Goal: Task Accomplishment & Management: Manage account settings

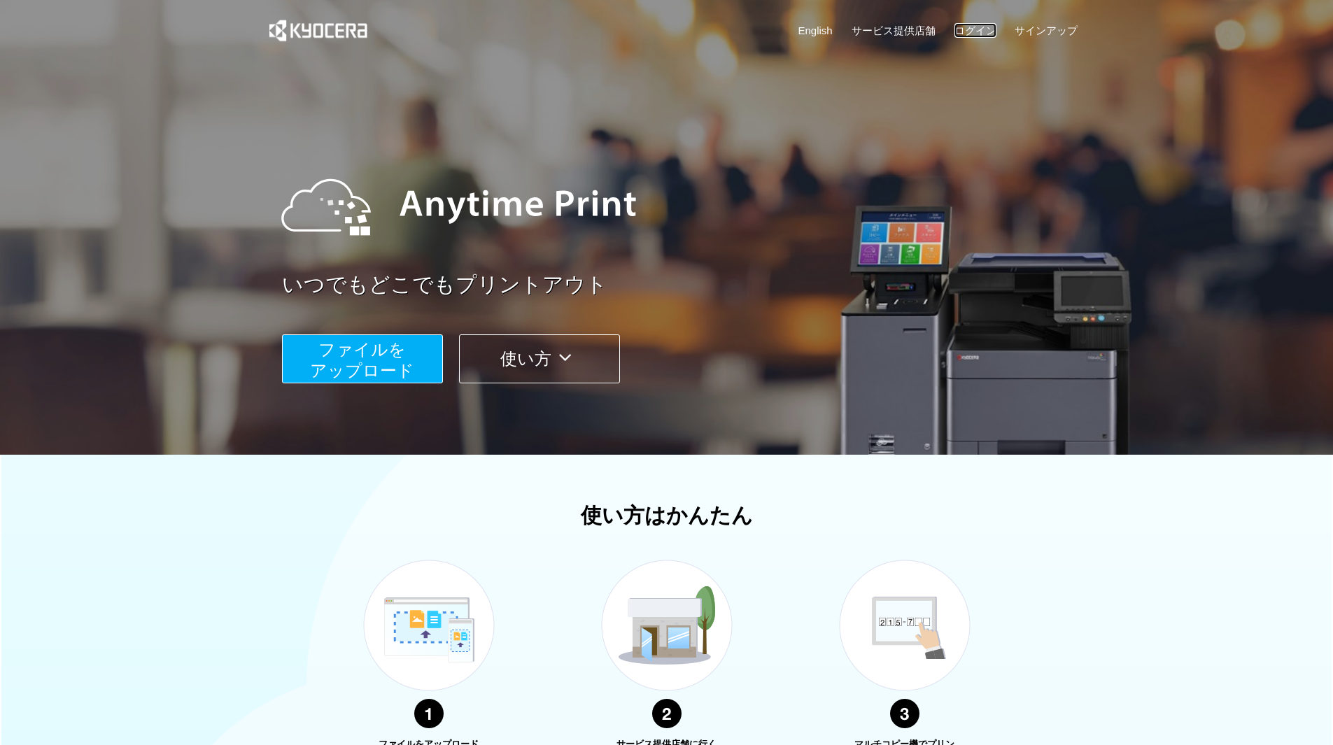
click at [977, 31] on link "ログイン" at bounding box center [976, 30] width 42 height 15
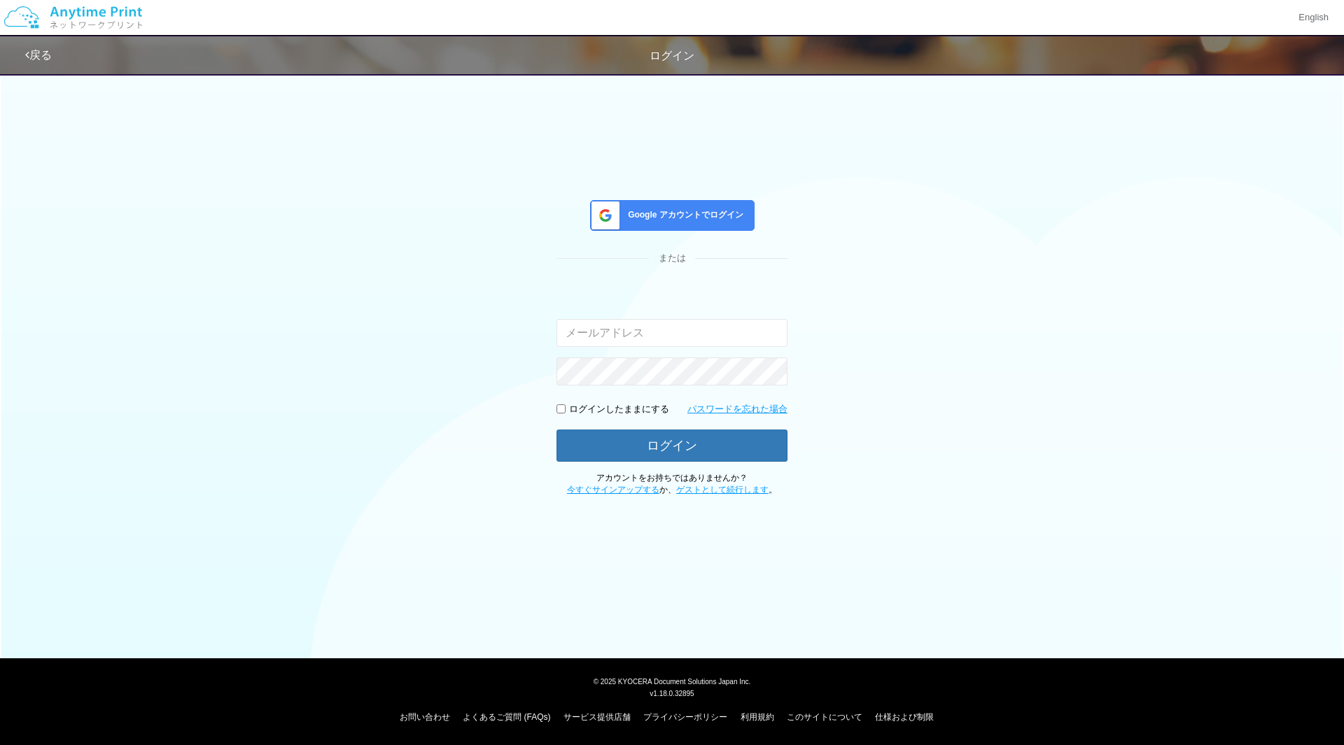
click at [657, 216] on span "Google アカウントでログイン" at bounding box center [682, 215] width 121 height 12
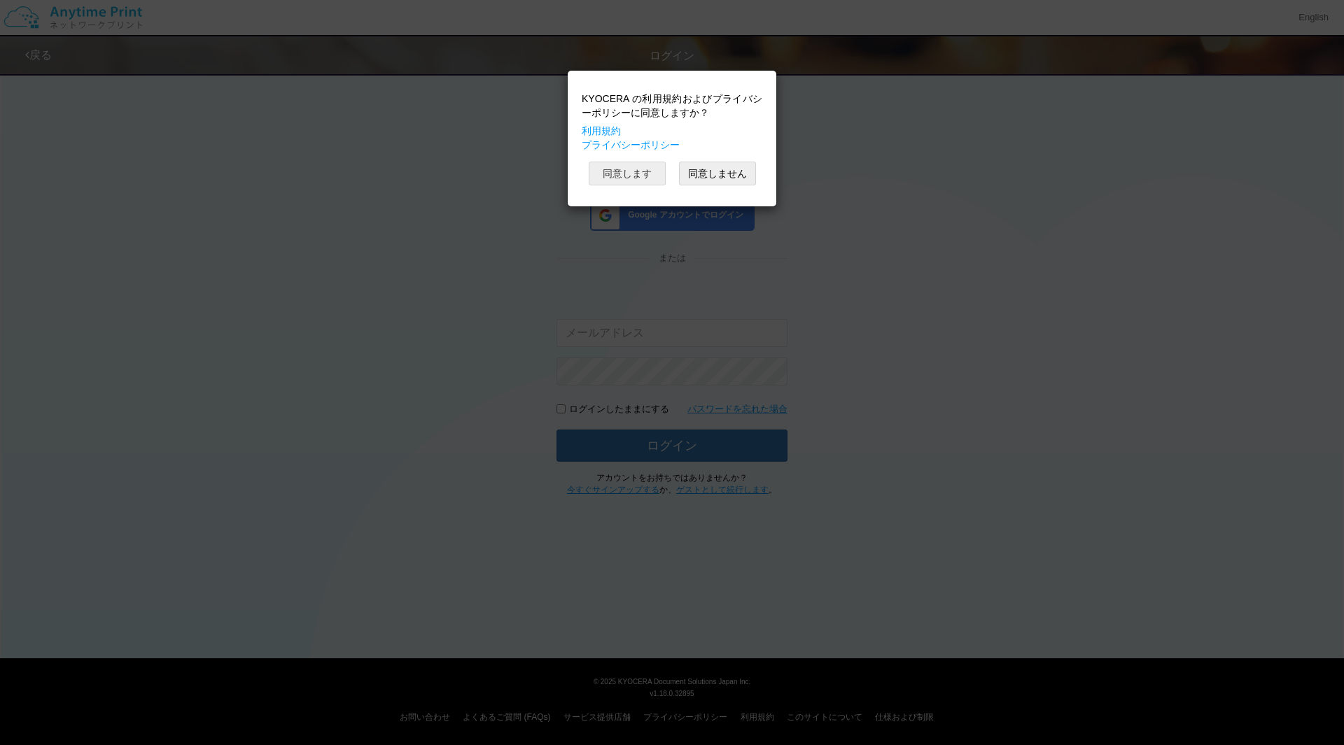
click at [641, 174] on button "同意します" at bounding box center [627, 174] width 77 height 24
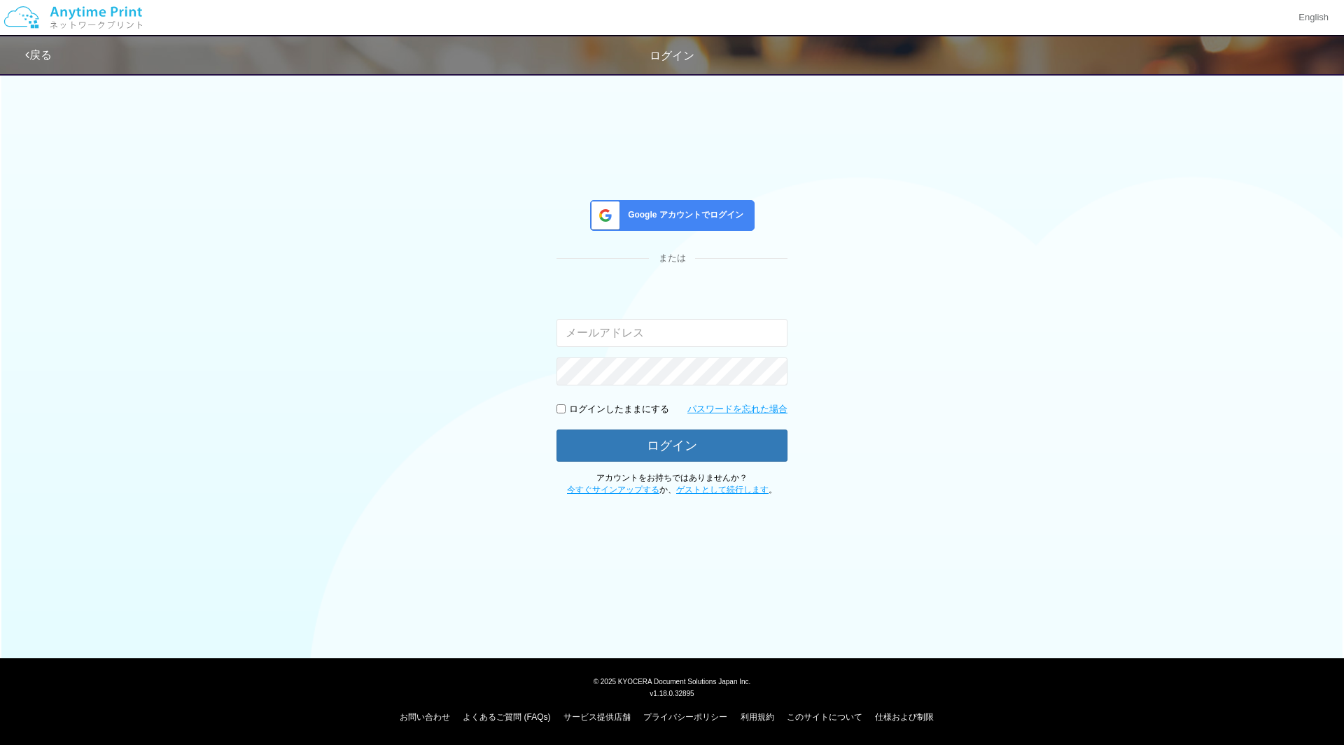
click at [910, 239] on div "Google アカウントでログイン または 入力されたメールアドレスまたはパスワードが正しくありません。 ログインしたままにする パスワードを忘れた場合 ログ…" at bounding box center [672, 281] width 840 height 431
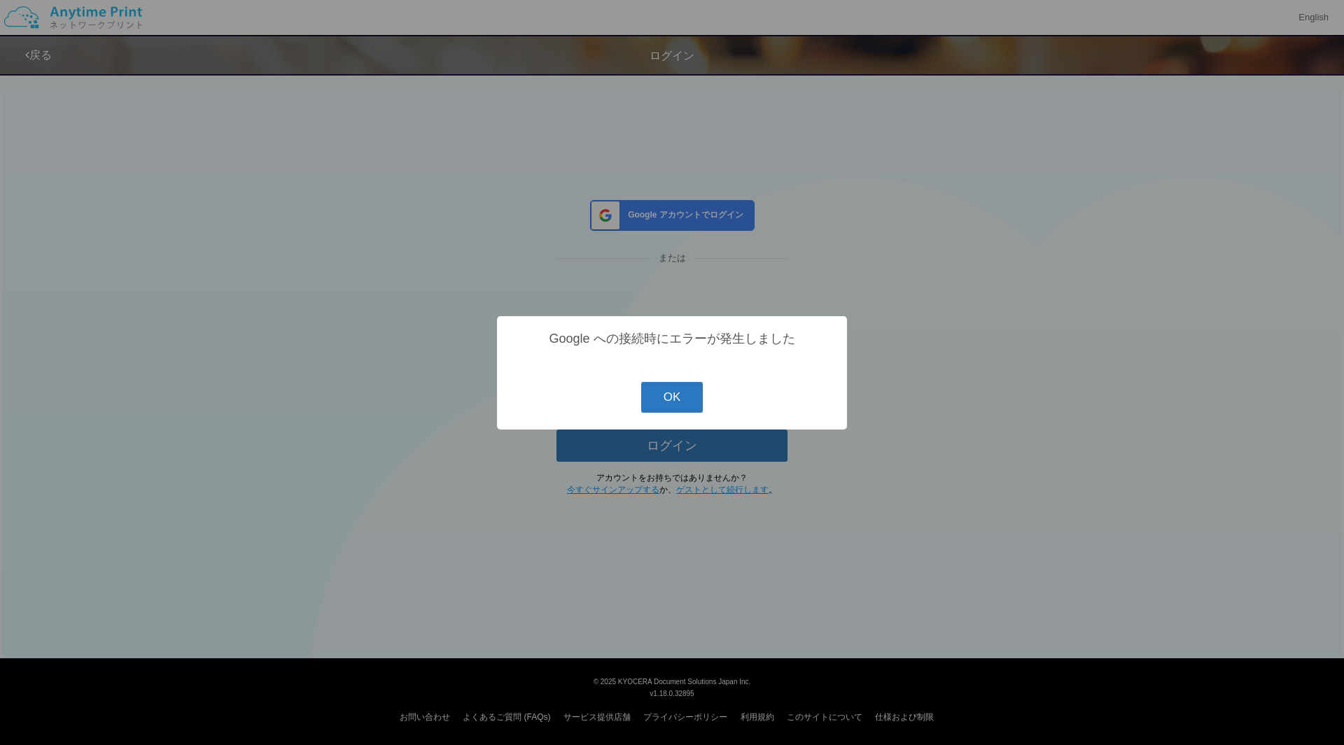
click at [675, 393] on button "OK" at bounding box center [672, 397] width 62 height 31
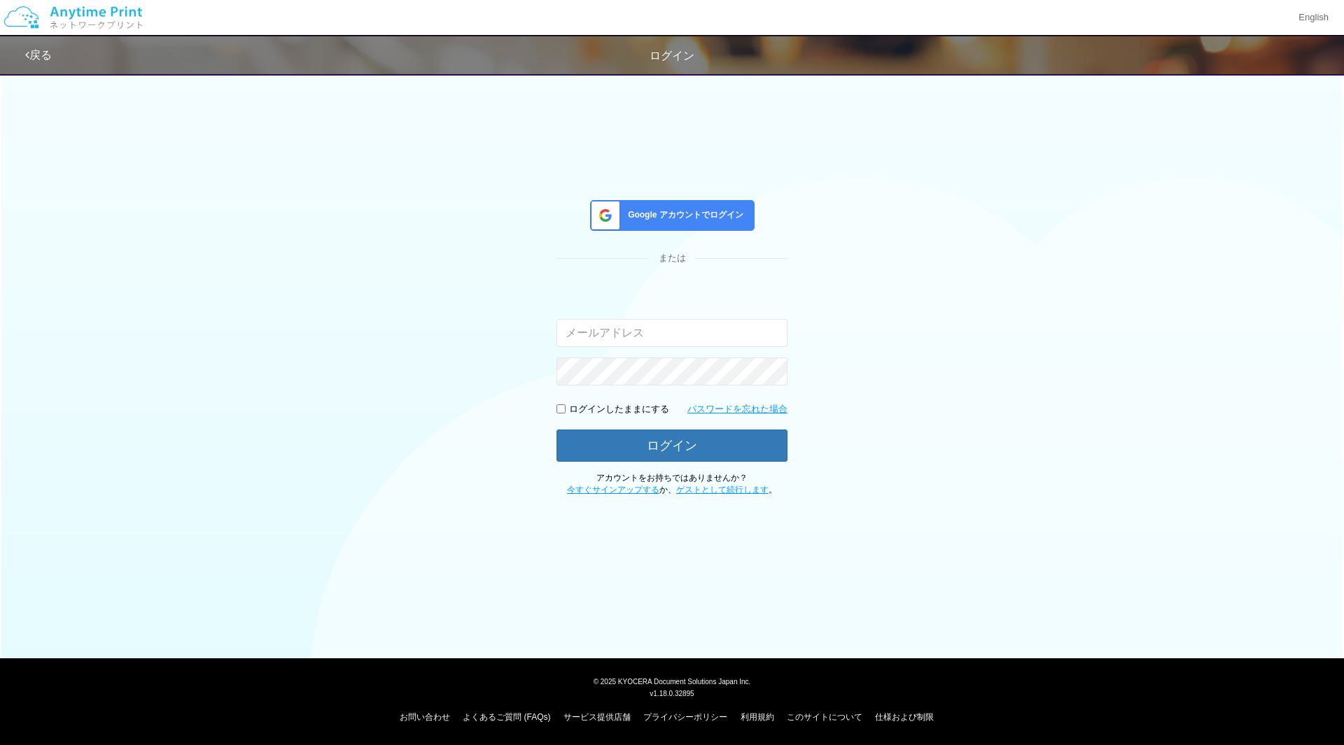
click at [703, 209] on span "Google アカウントでログイン" at bounding box center [682, 215] width 121 height 12
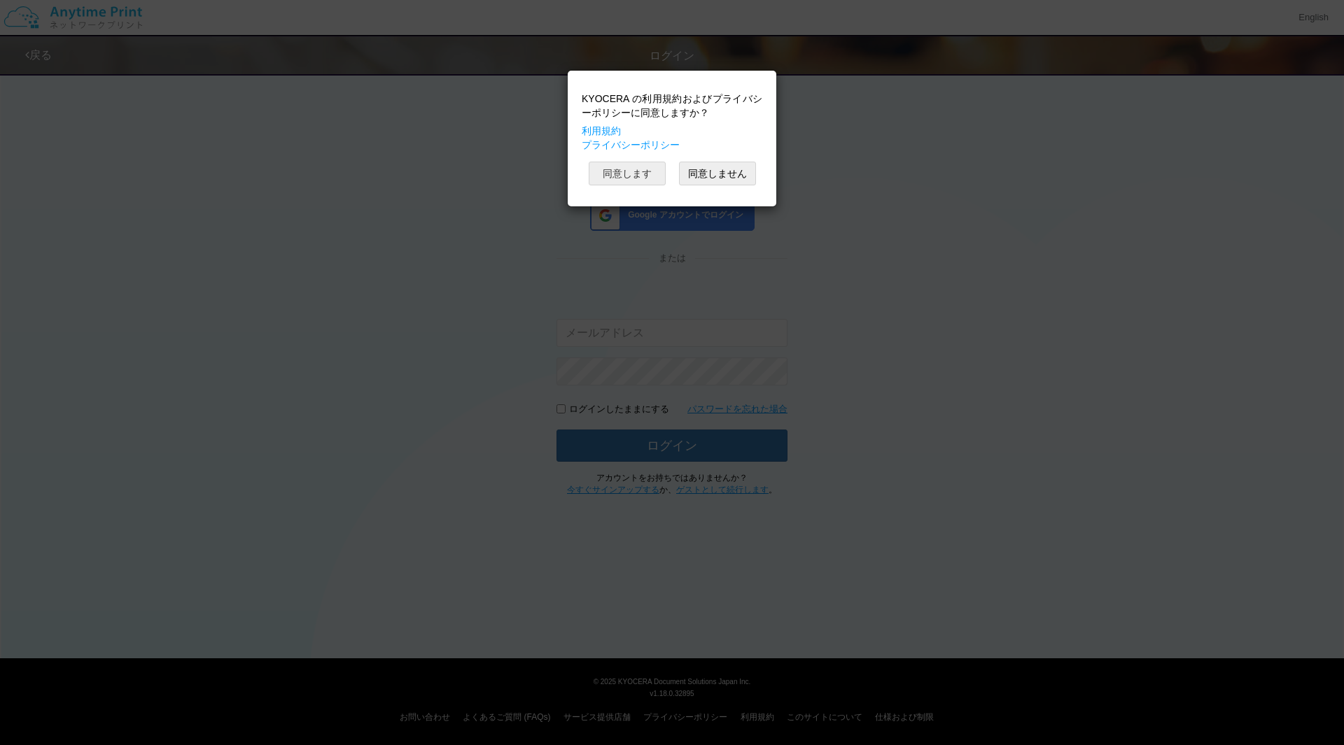
click at [642, 170] on button "同意します" at bounding box center [627, 174] width 77 height 24
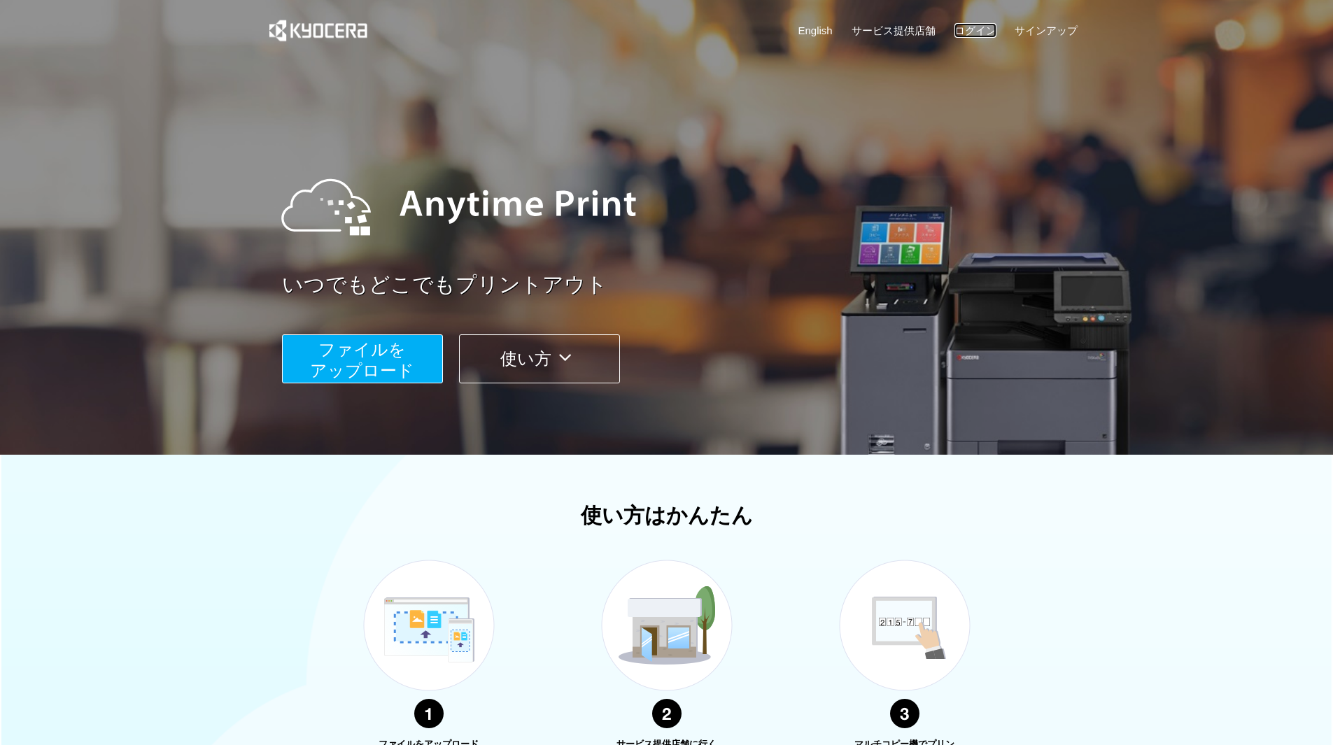
click at [984, 32] on link "ログイン" at bounding box center [976, 30] width 42 height 15
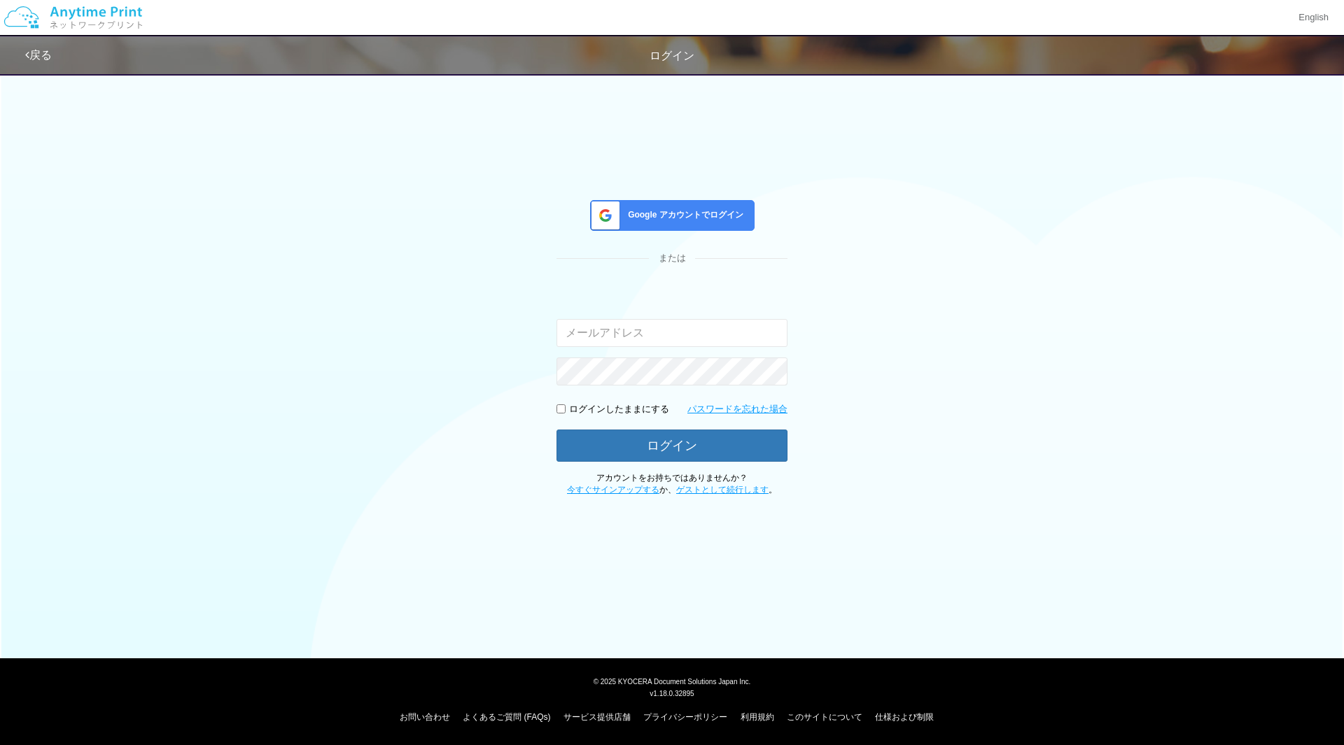
click at [677, 209] on span "Google アカウントでログイン" at bounding box center [682, 215] width 121 height 12
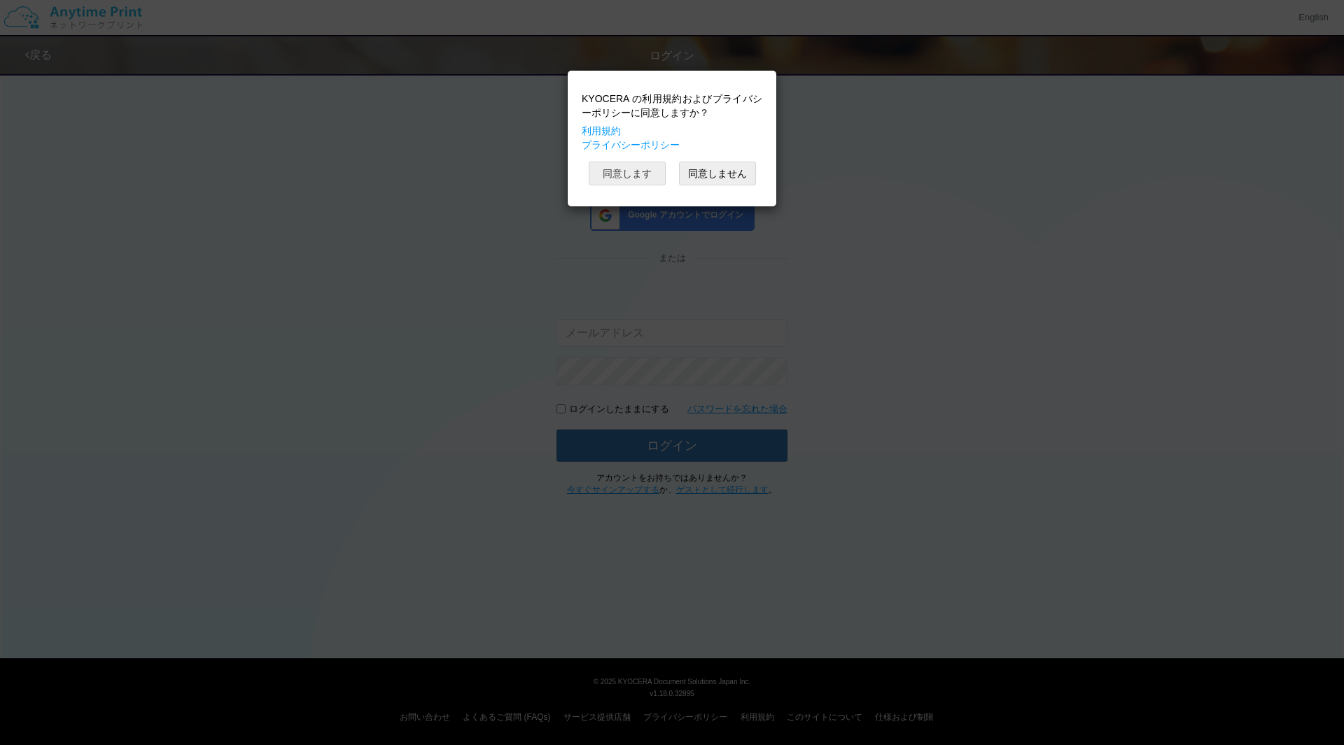
click at [626, 174] on button "同意します" at bounding box center [627, 174] width 77 height 24
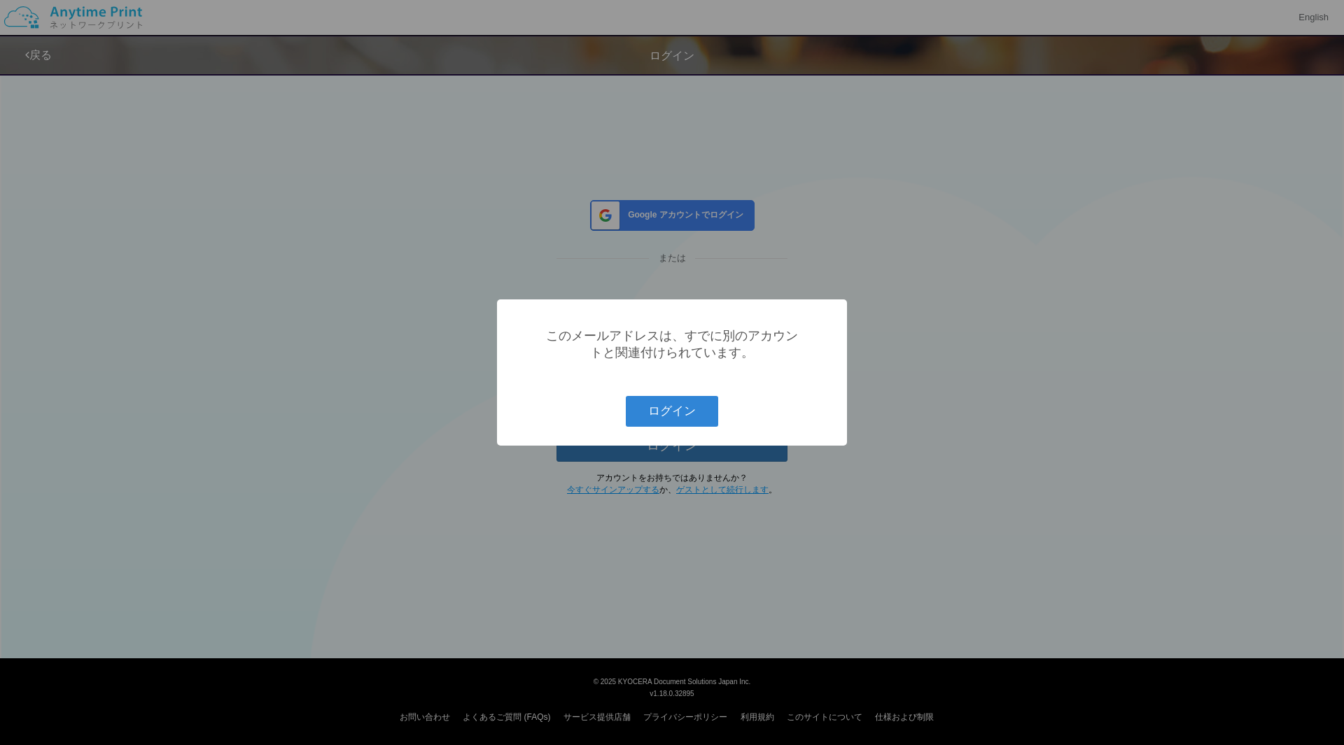
click at [474, 356] on div "? ! i このメールアドレスは、すでに別のアカウントと関連付けられています。 ログイン Cancel ×" at bounding box center [672, 372] width 1344 height 745
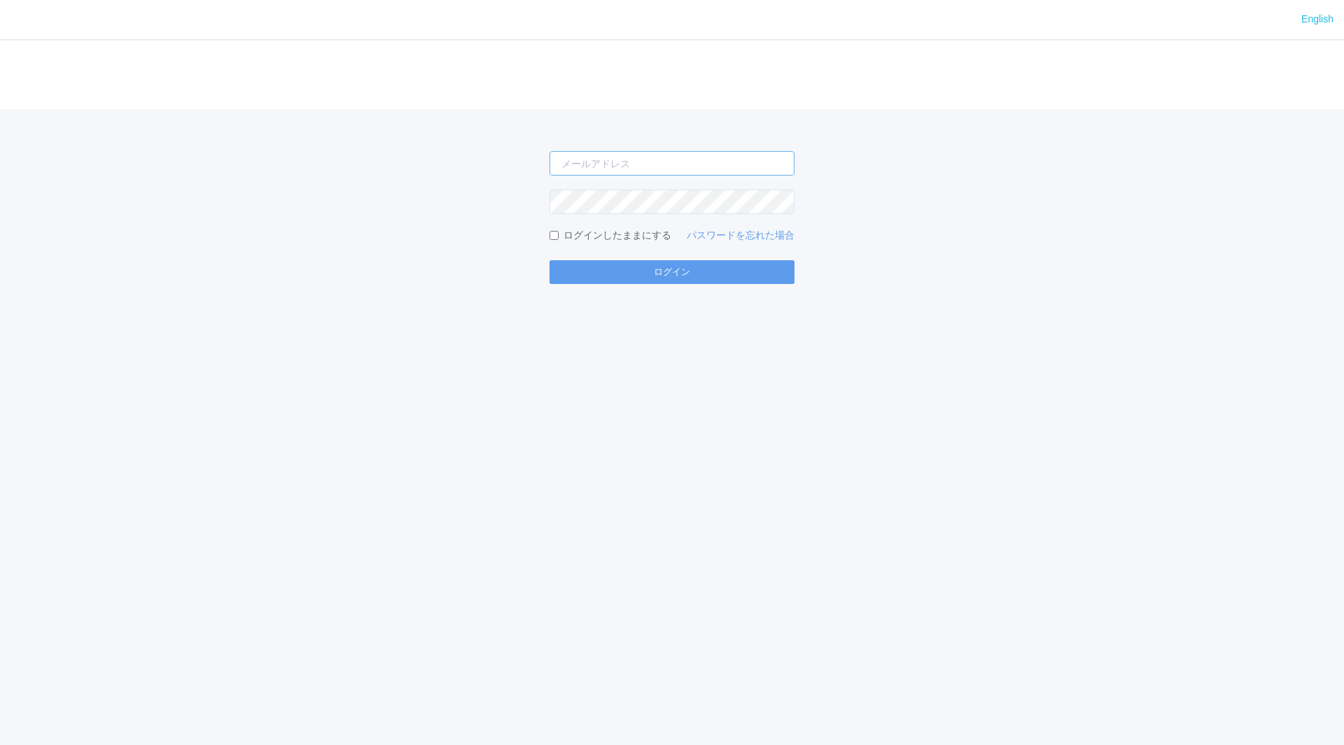
click at [635, 161] on input "email" at bounding box center [671, 163] width 245 height 24
type input "[PERSON_NAME][EMAIL_ADDRESS][DOMAIN_NAME]"
click at [593, 161] on input "[PERSON_NAME][EMAIL_ADDRESS][DOMAIN_NAME]" at bounding box center [671, 163] width 245 height 24
type input "[EMAIL_ADDRESS][DOMAIN_NAME]"
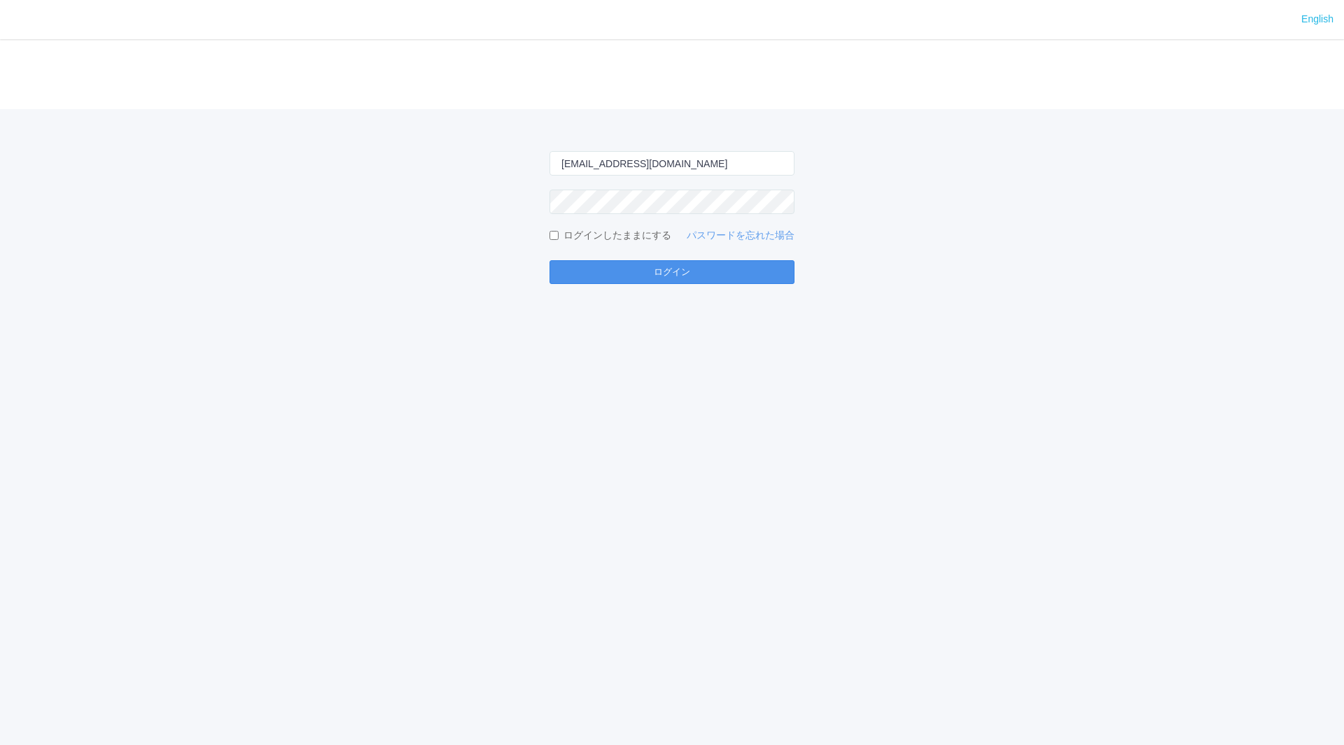
click at [633, 274] on button "ログイン" at bounding box center [671, 272] width 245 height 24
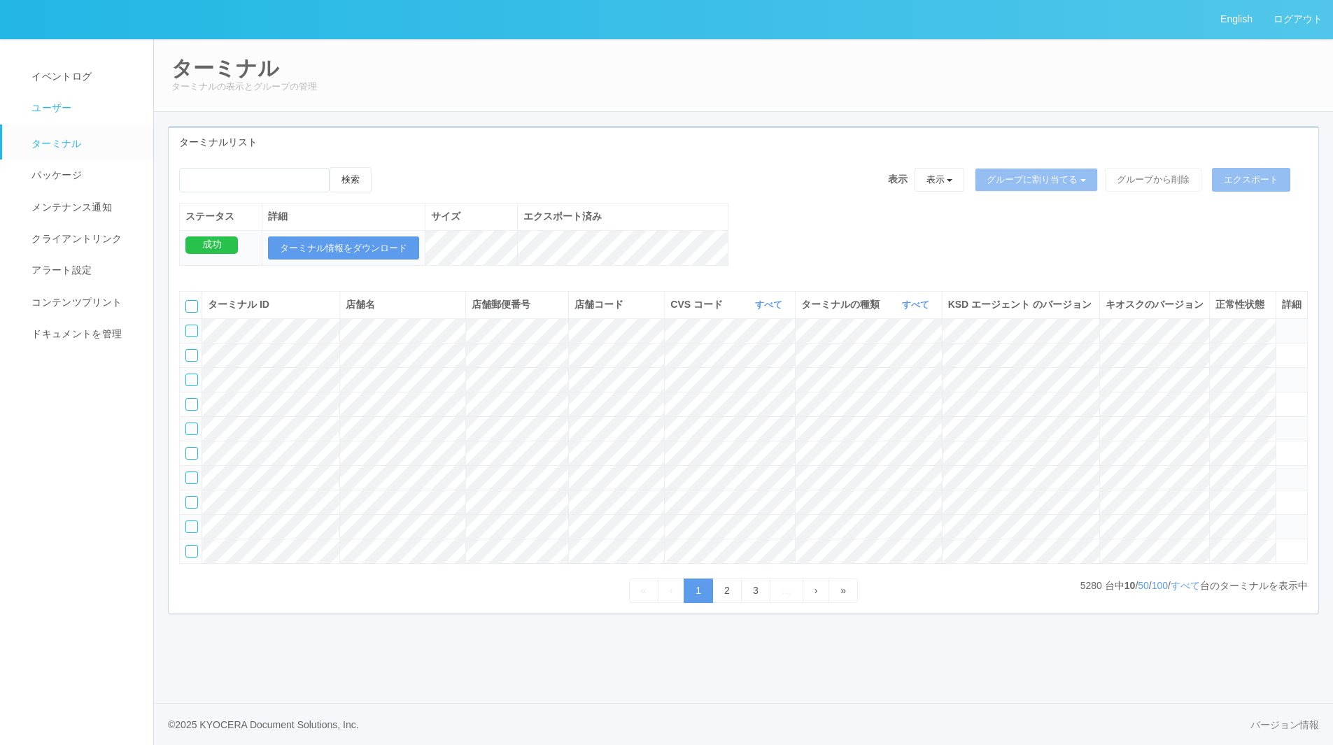
click at [55, 109] on span "ユーザー" at bounding box center [49, 107] width 43 height 11
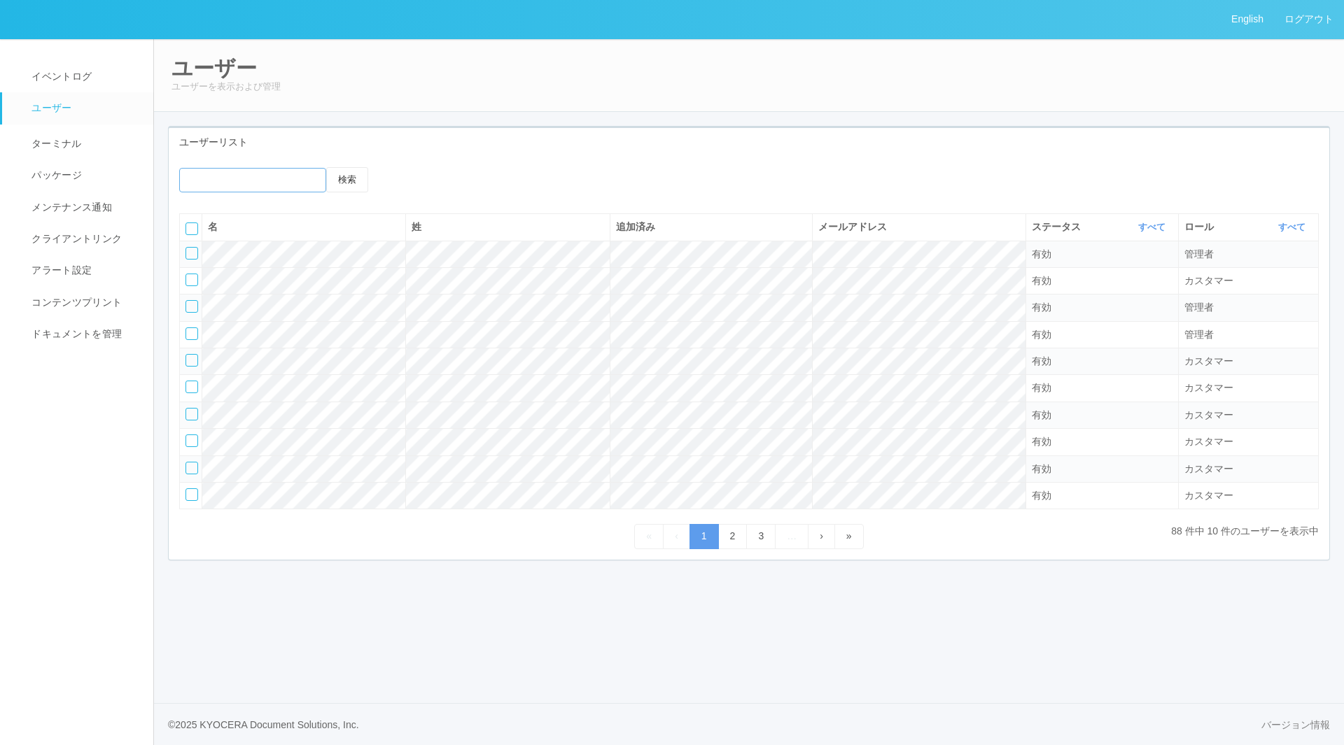
click at [265, 180] on input "emailSearch" at bounding box center [252, 180] width 147 height 24
type input "masaya"
click at [326, 167] on button "検索" at bounding box center [347, 179] width 42 height 25
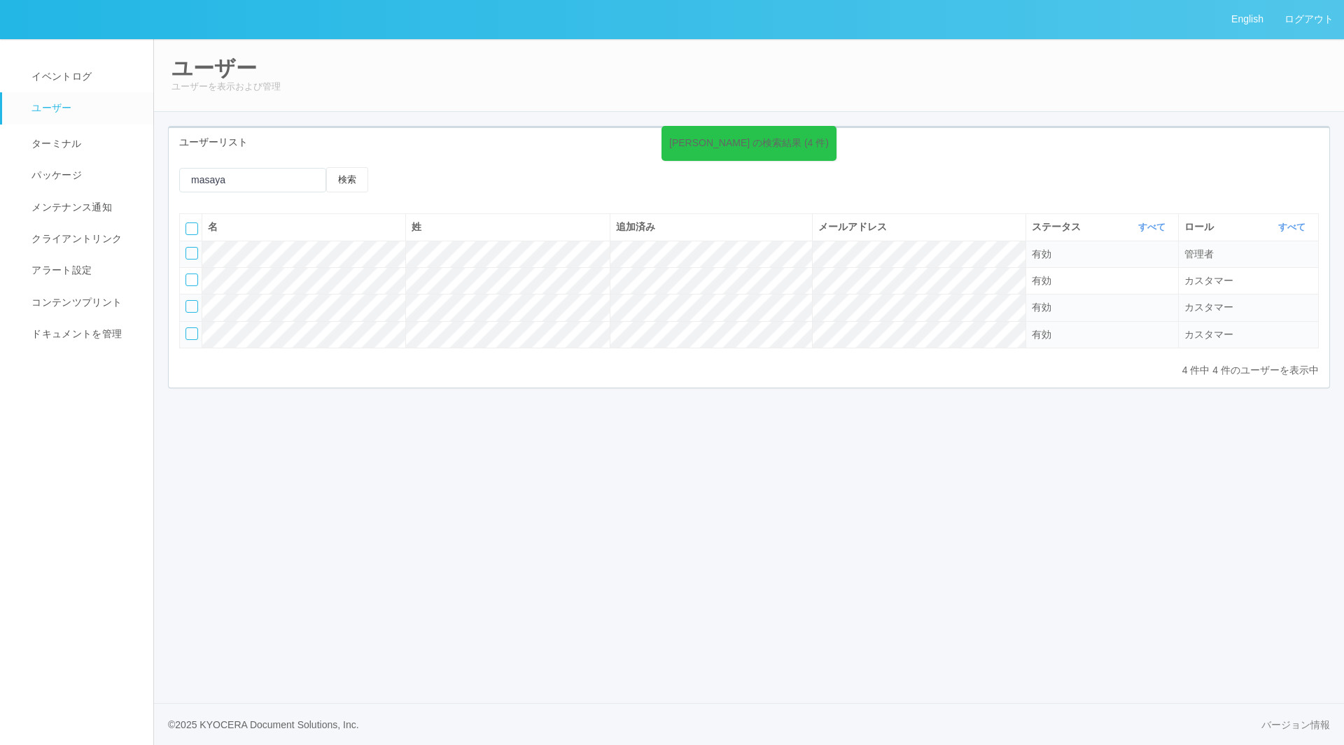
click at [191, 331] on div at bounding box center [191, 334] width 13 height 13
click at [455, 179] on icon at bounding box center [455, 179] width 0 height 0
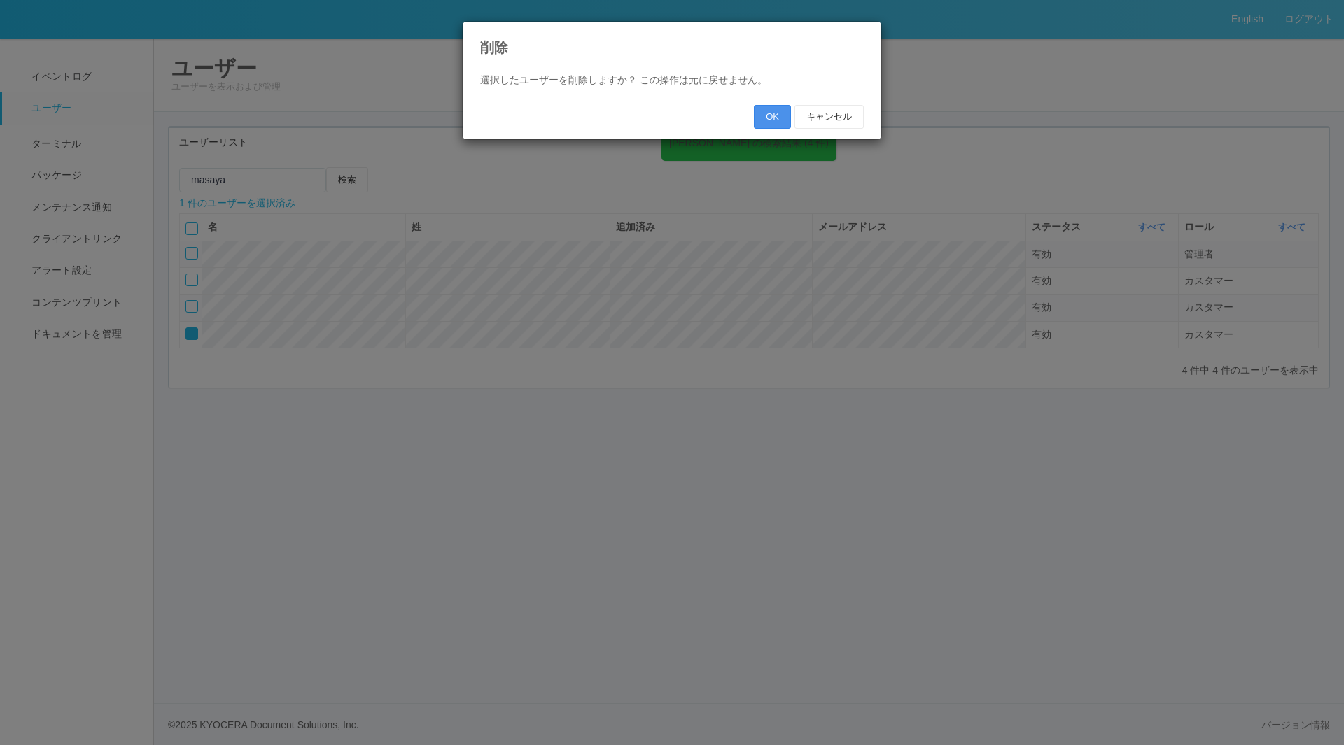
click at [765, 111] on button "OK" at bounding box center [772, 117] width 37 height 24
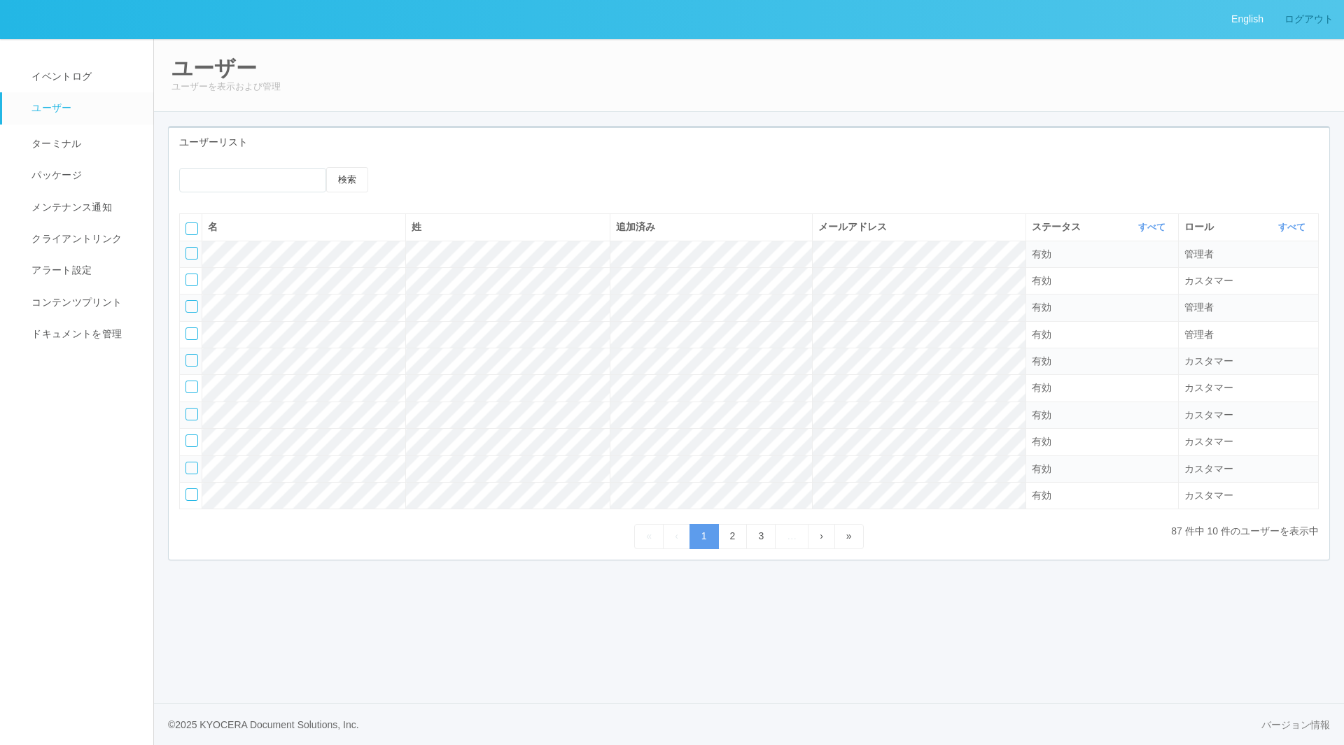
click at [1302, 15] on link "ログアウト" at bounding box center [1309, 19] width 70 height 38
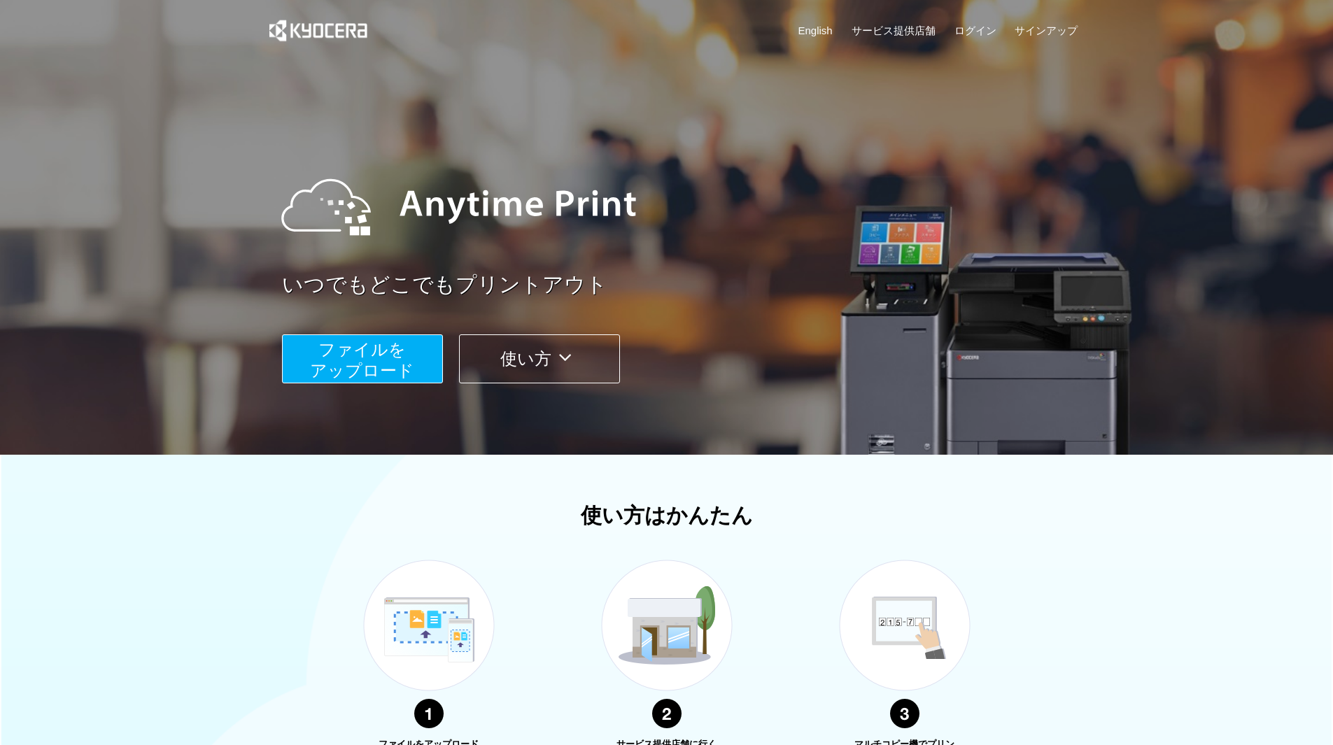
click at [969, 45] on div "English サービス提供店舗 ログイン サインアップ" at bounding box center [666, 34] width 823 height 68
click at [978, 26] on link "ログイン" at bounding box center [976, 30] width 42 height 15
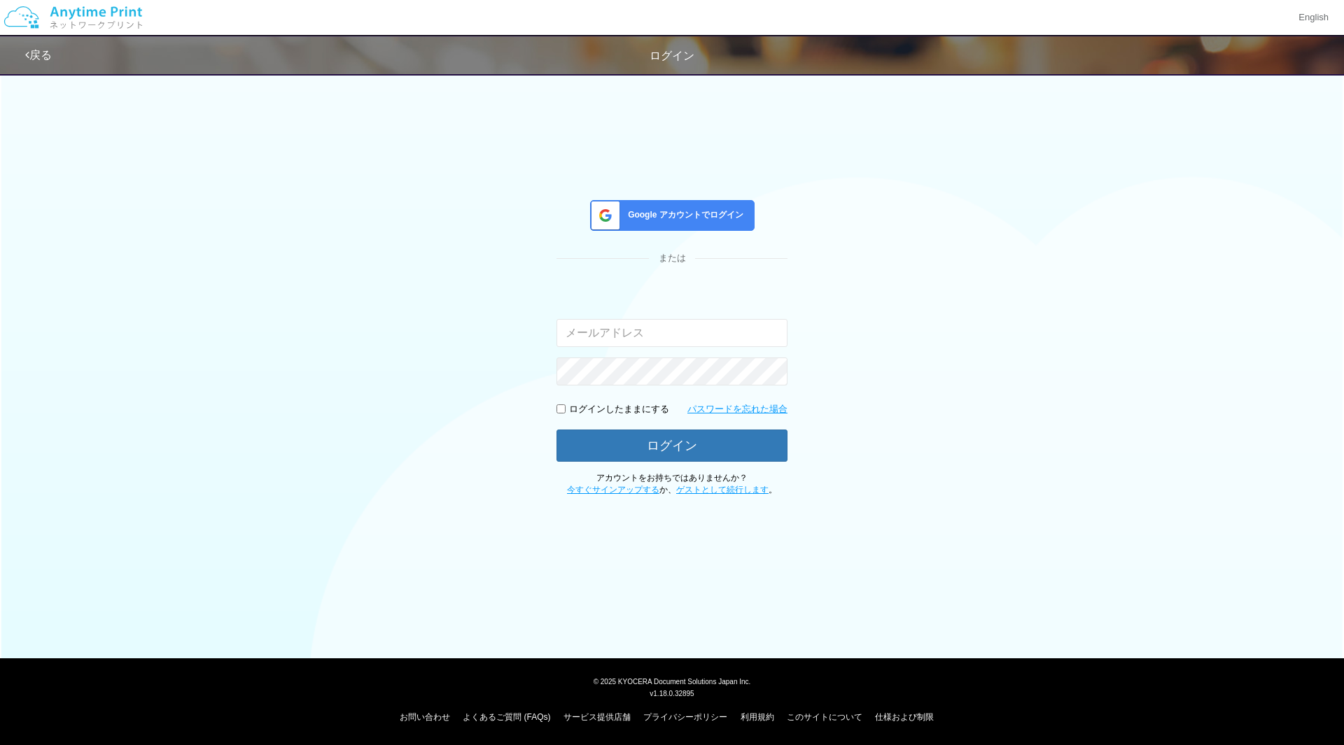
type input "[EMAIL_ADDRESS][DOMAIN_NAME]"
click at [703, 220] on span "Google アカウントでログイン" at bounding box center [682, 215] width 121 height 12
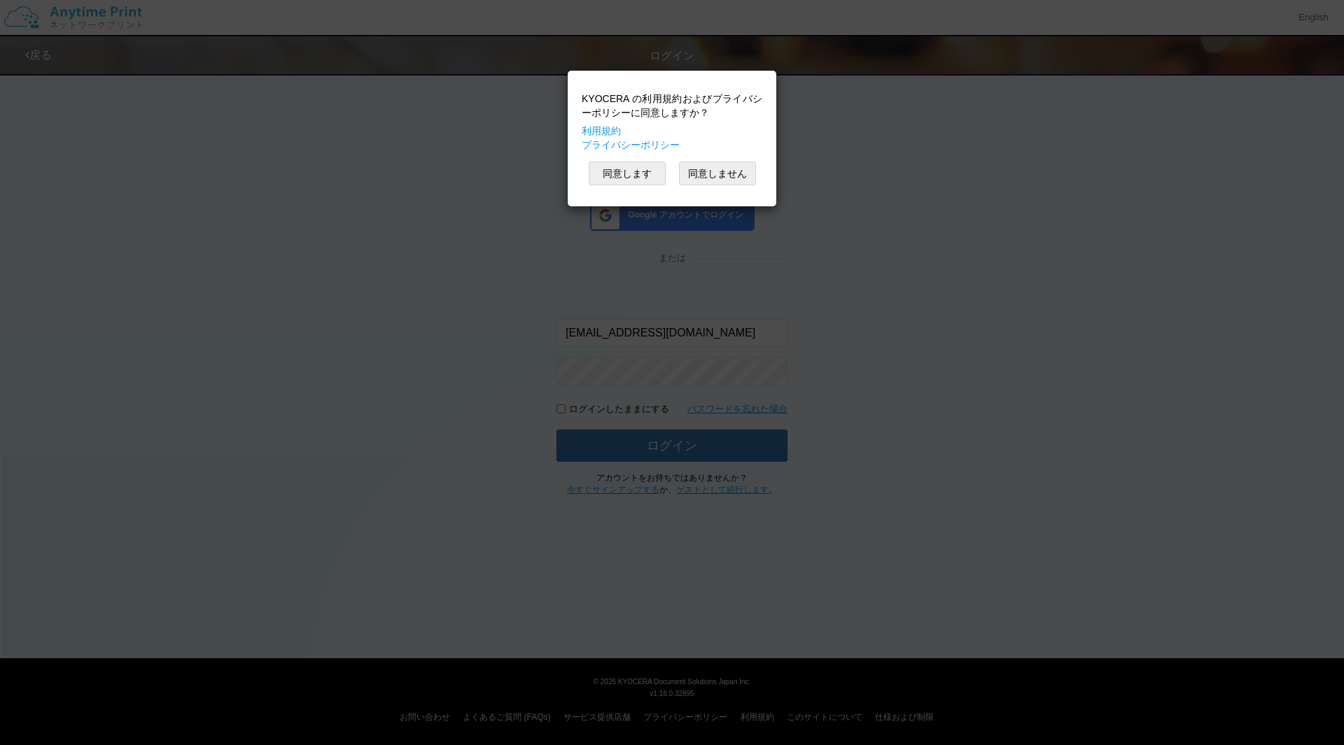
click at [904, 232] on div "KYOCERA の利用規約およびプライバシーポリシーに同意しますか？ 利用規約 プライバシーポリシー 同意します 同意しません" at bounding box center [672, 372] width 1344 height 745
click at [719, 176] on button "同意しません" at bounding box center [717, 174] width 77 height 24
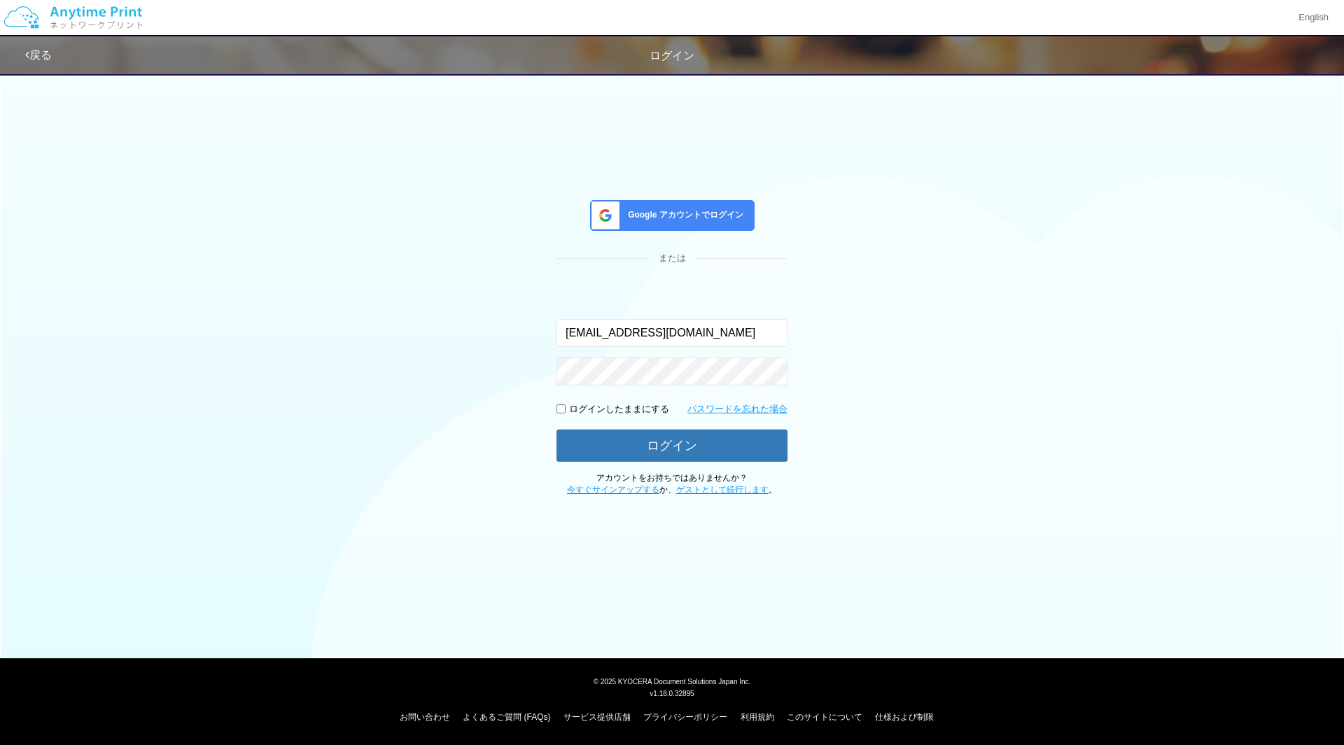
click at [703, 212] on span "Google アカウントでログイン" at bounding box center [682, 215] width 121 height 12
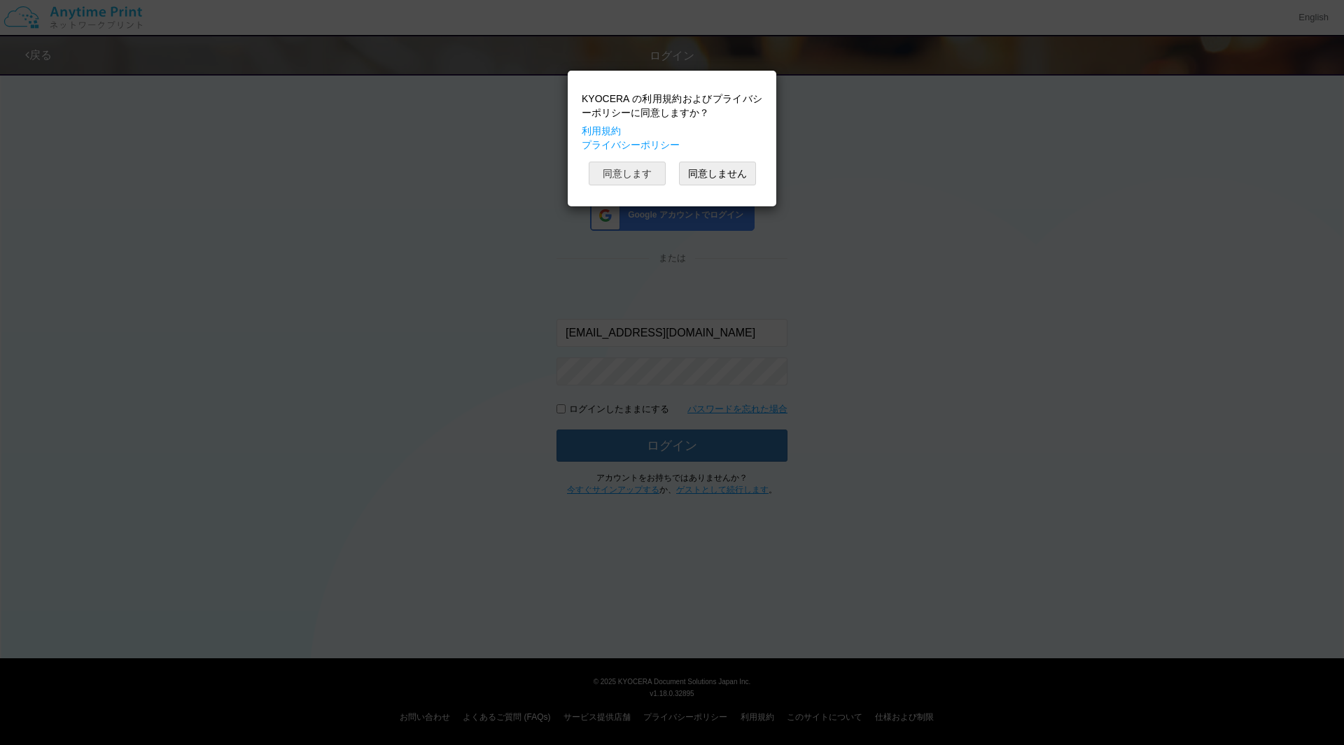
click at [634, 176] on button "同意します" at bounding box center [627, 174] width 77 height 24
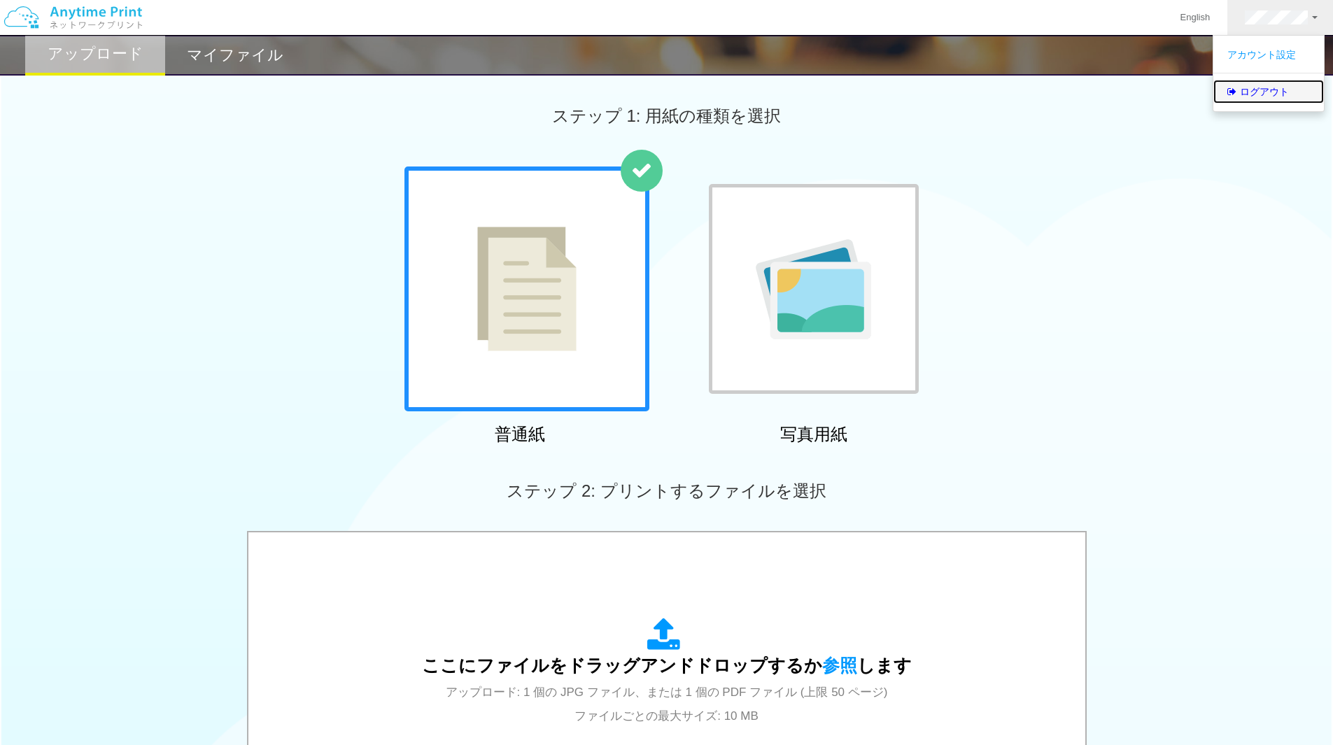
click at [1259, 92] on link "ログアウト" at bounding box center [1268, 92] width 111 height 24
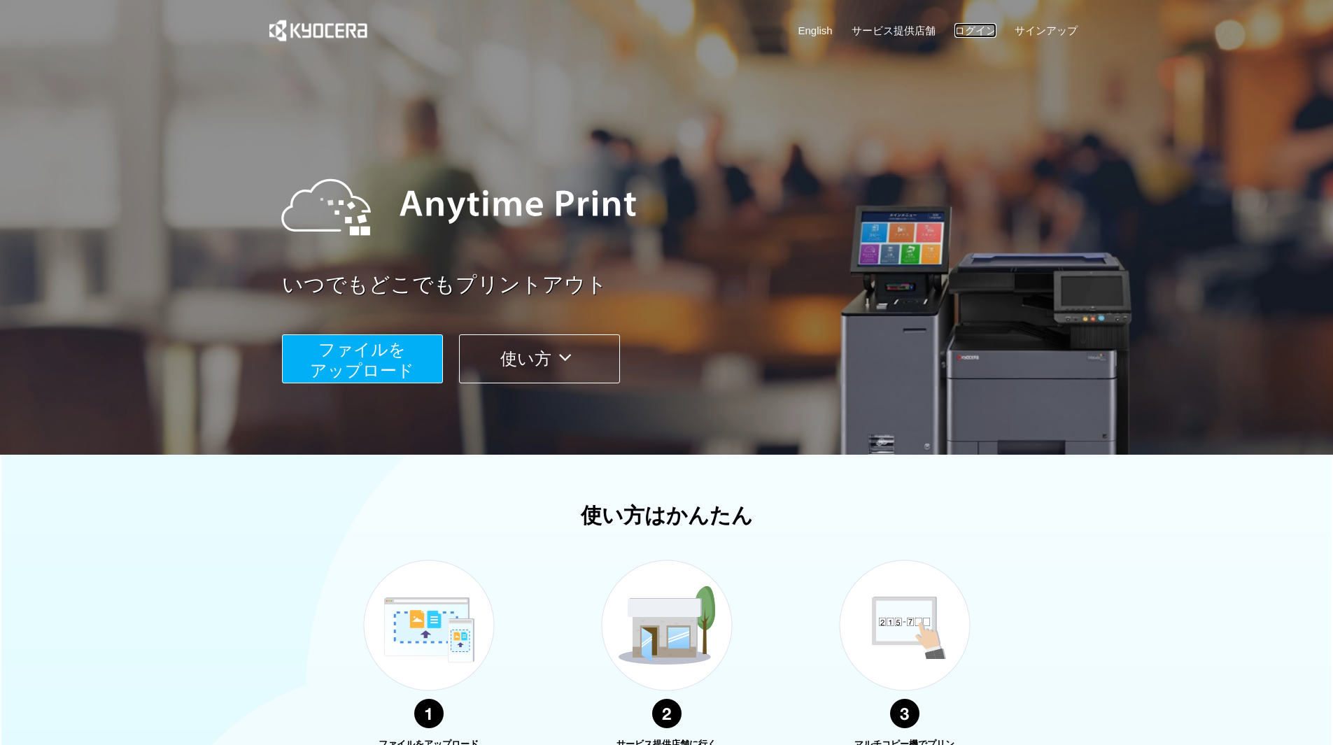
click at [972, 34] on link "ログイン" at bounding box center [976, 30] width 42 height 15
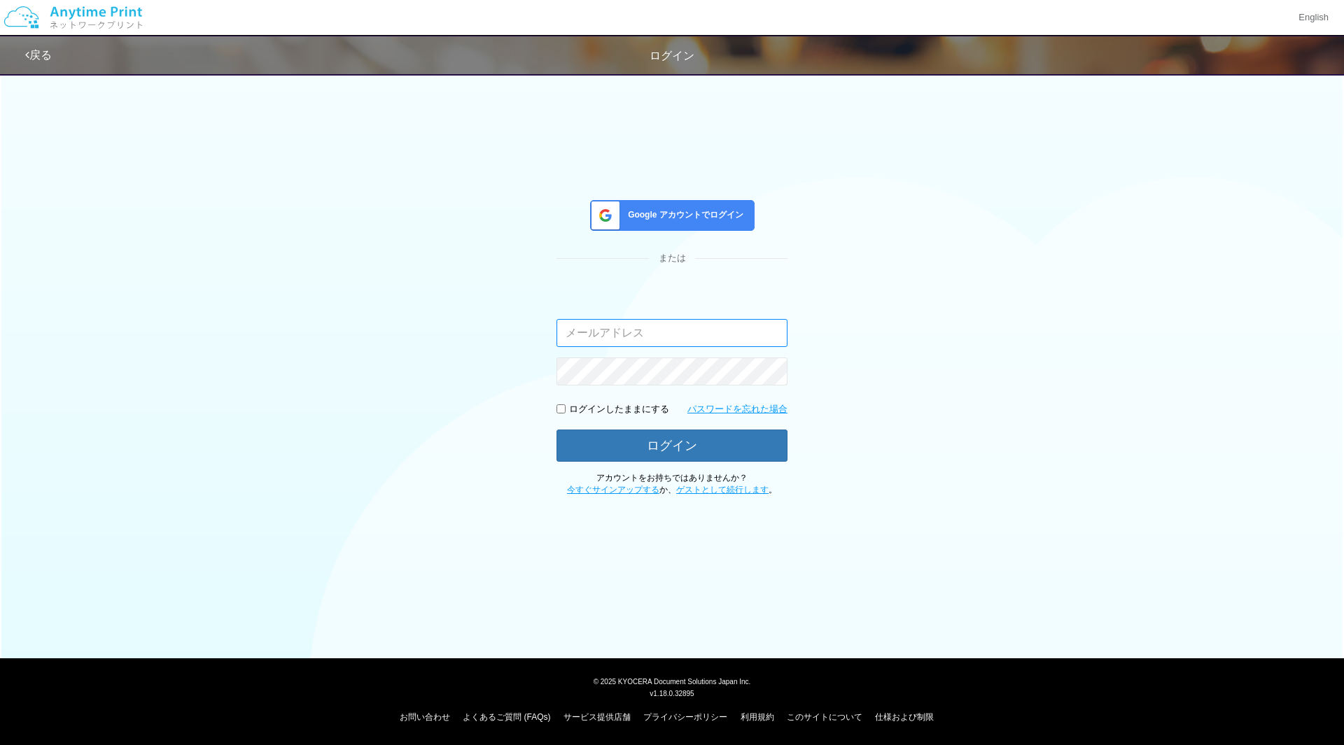
type input "[EMAIL_ADDRESS][DOMAIN_NAME]"
click at [719, 216] on span "Google アカウントでログイン" at bounding box center [682, 215] width 121 height 12
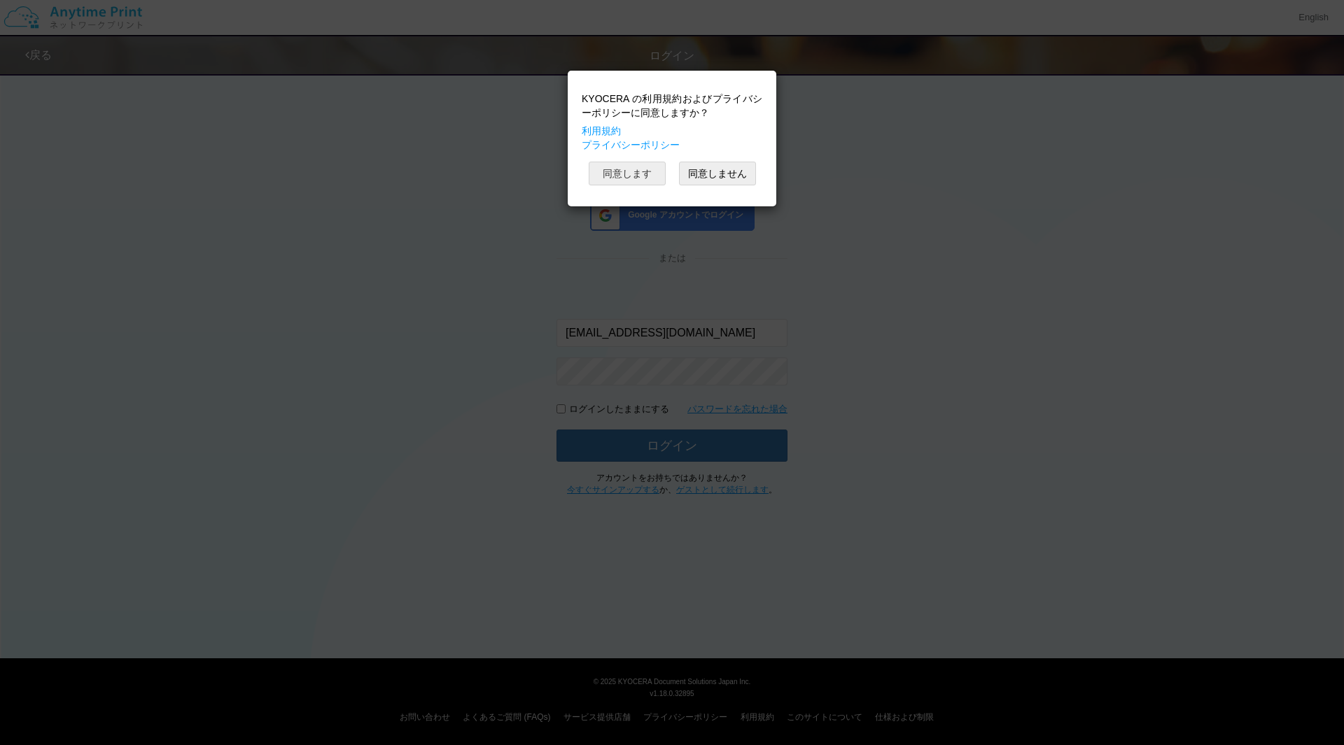
click at [619, 178] on button "同意します" at bounding box center [627, 174] width 77 height 24
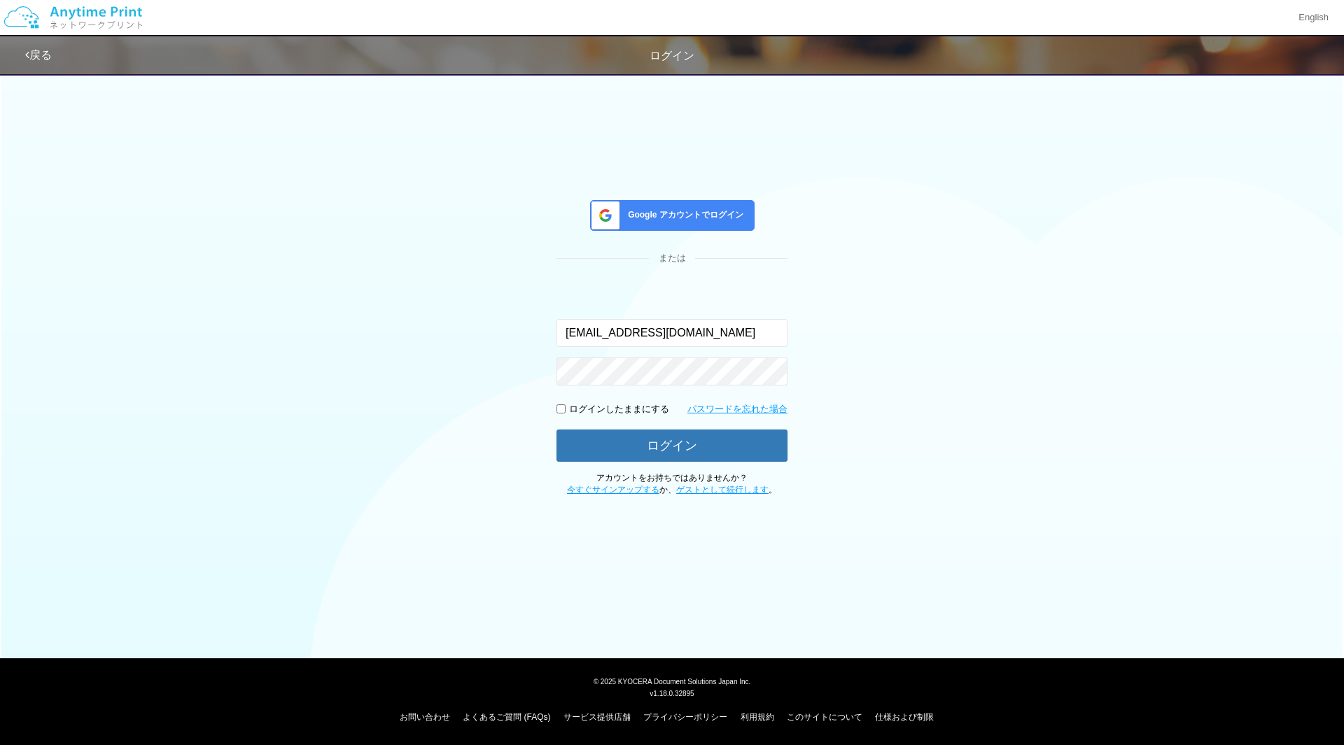
click at [689, 227] on div "Google アカウントでログイン" at bounding box center [672, 215] width 164 height 31
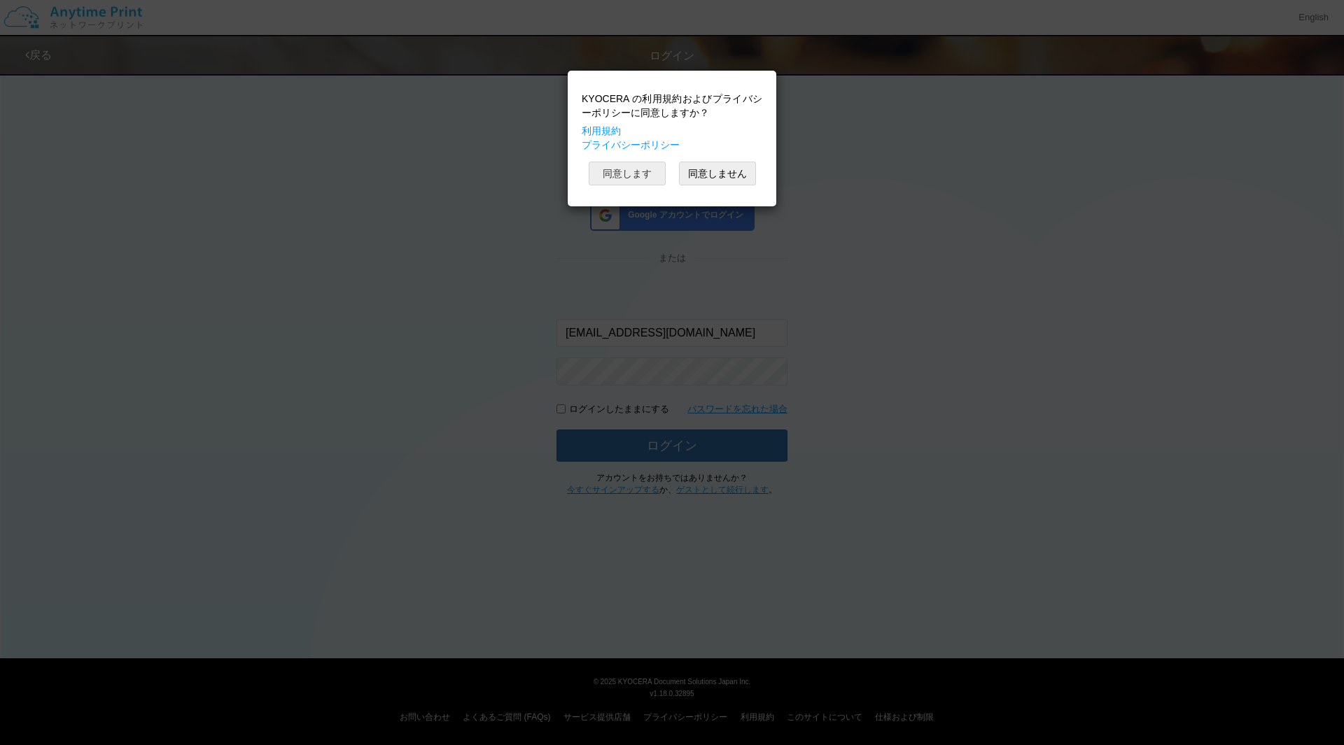
click at [621, 168] on button "同意します" at bounding box center [627, 174] width 77 height 24
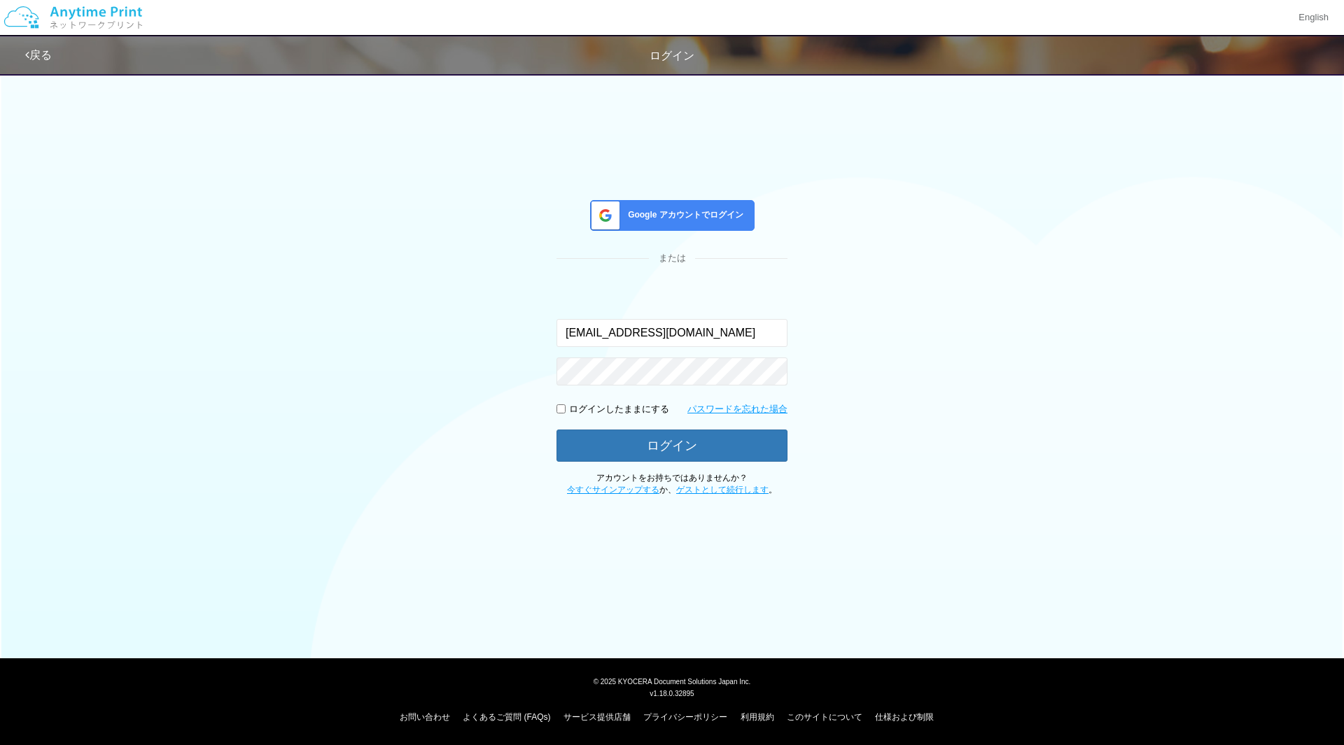
click at [689, 209] on span "Google アカウントでログイン" at bounding box center [682, 215] width 121 height 12
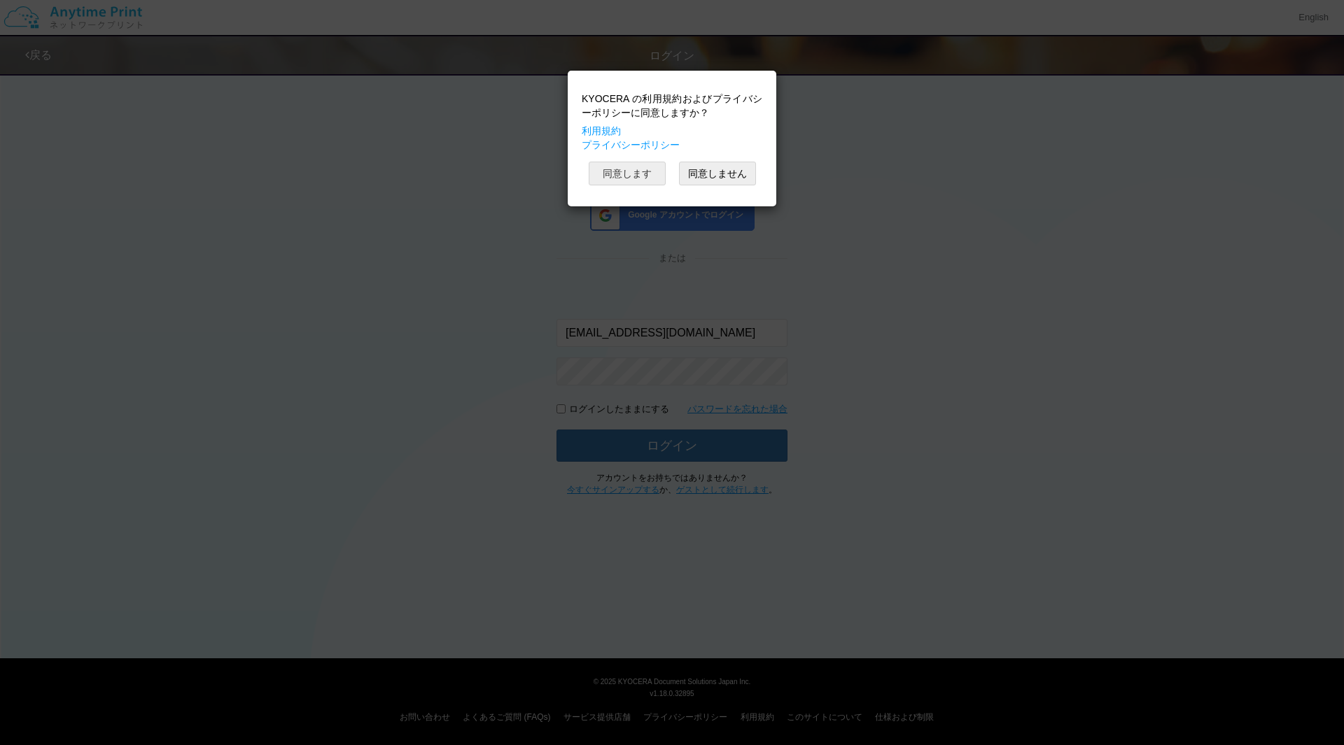
click at [626, 174] on button "同意します" at bounding box center [627, 174] width 77 height 24
